Goal: Task Accomplishment & Management: Manage account settings

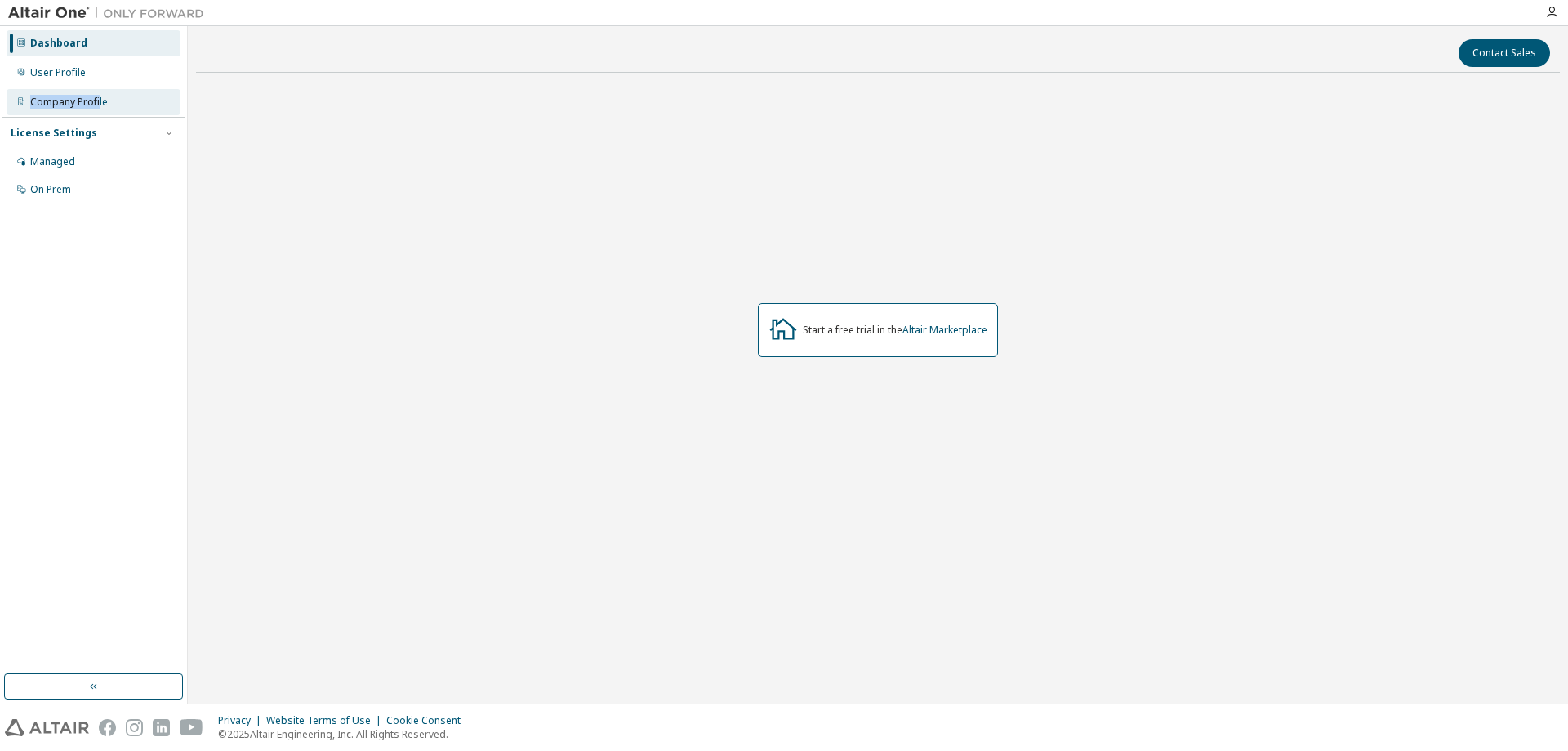
drag, startPoint x: 96, startPoint y: 73, endPoint x: 99, endPoint y: 114, distance: 41.1
click at [99, 114] on div "Dashboard User Profile Company Profile License Settings Managed On Prem" at bounding box center [93, 116] width 182 height 176
click at [100, 109] on div "Company Profile" at bounding box center [93, 101] width 174 height 26
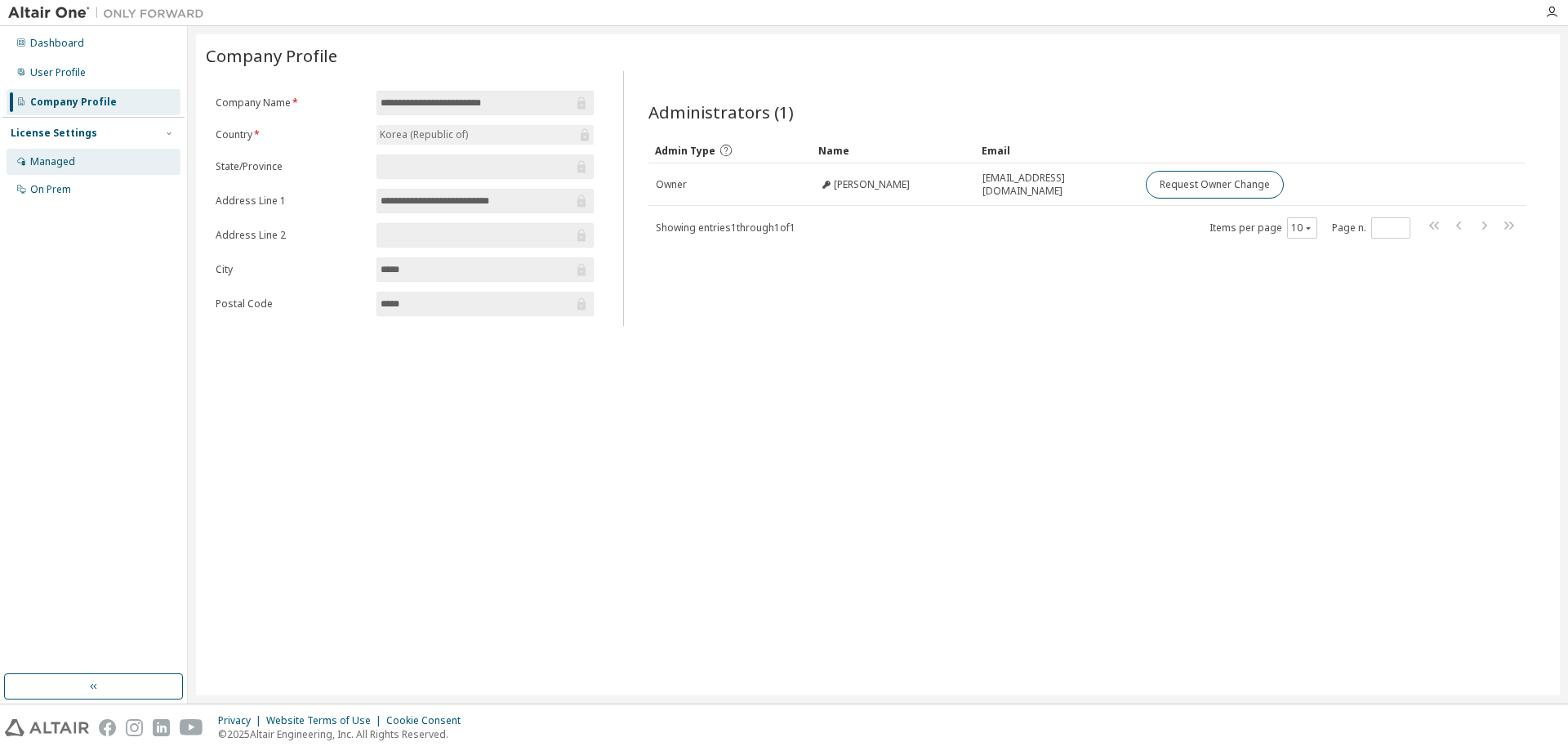
click at [93, 162] on div "Managed" at bounding box center [93, 161] width 174 height 26
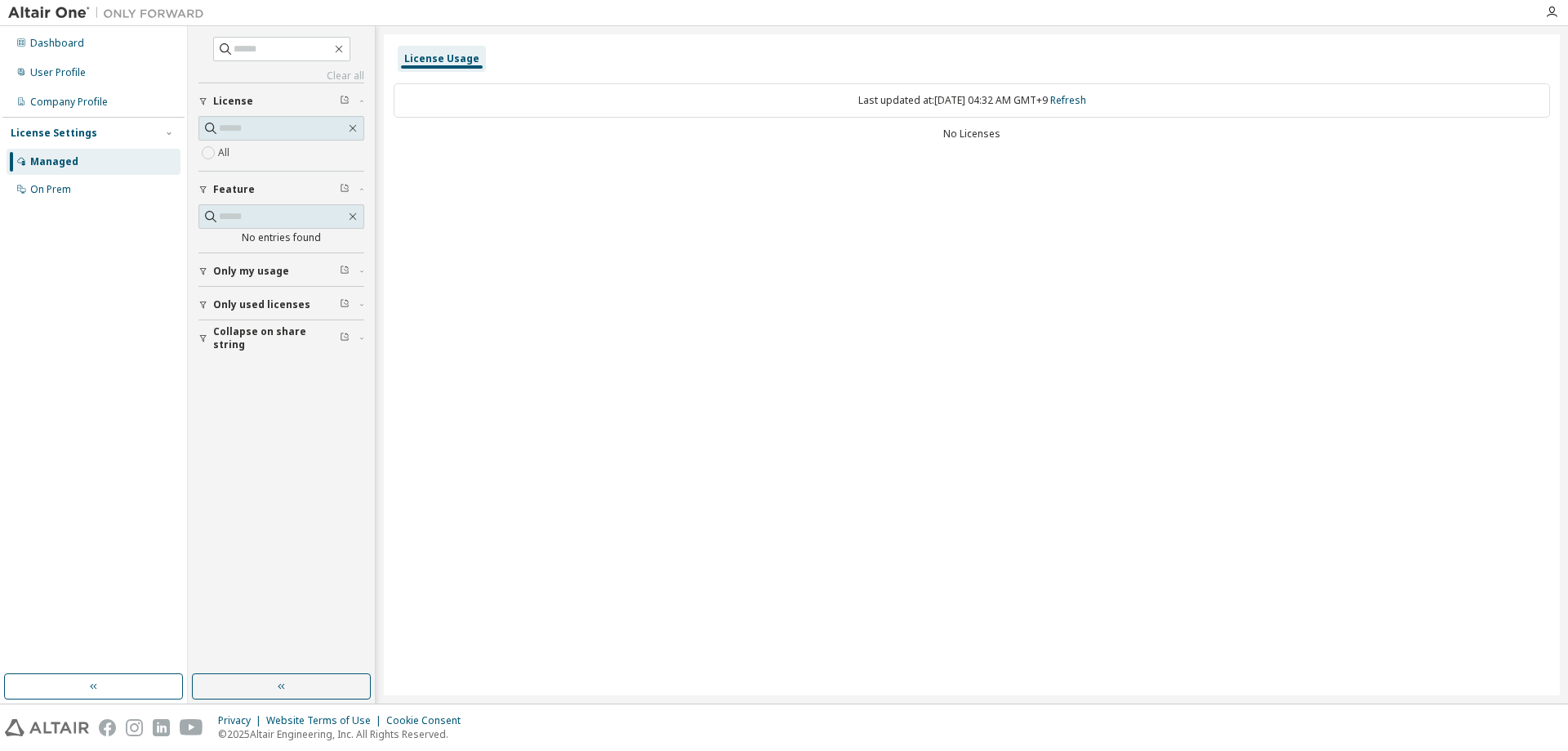
click at [196, 145] on div "Clear all Collapse on share string Only used licenses Only my usage Feature No …" at bounding box center [280, 350] width 182 height 643
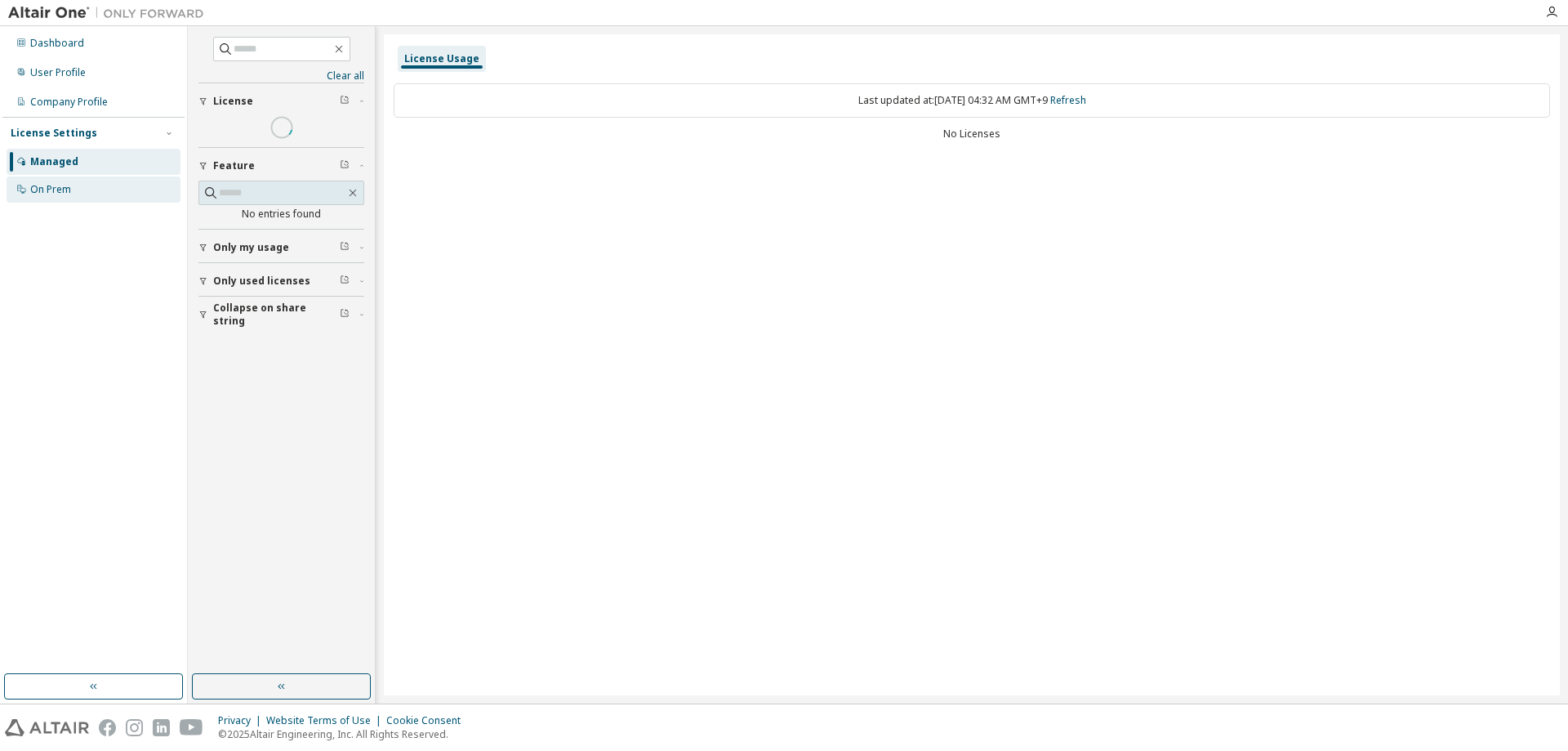
click at [101, 196] on div "On Prem" at bounding box center [93, 189] width 174 height 26
